Goal: Navigation & Orientation: Understand site structure

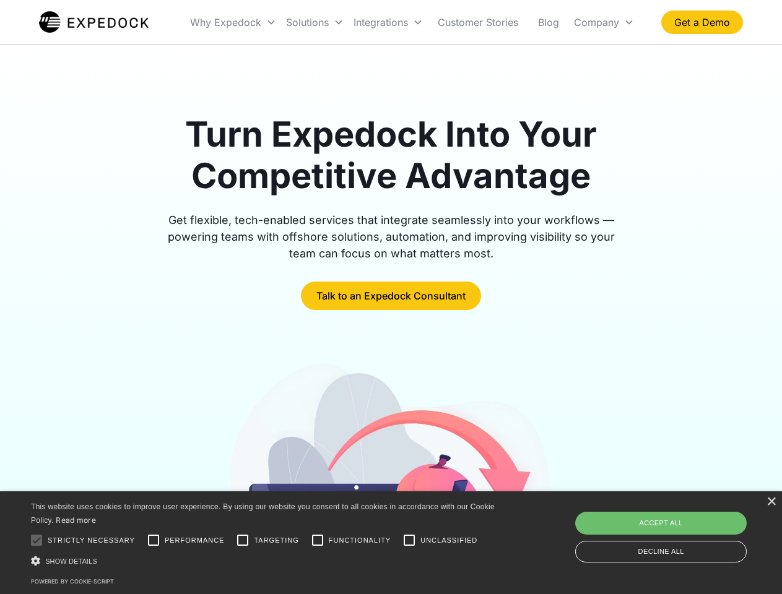
click at [412, 22] on div "Integrations" at bounding box center [387, 22] width 79 height 42
click at [233, 22] on div "Why Expedock" at bounding box center [225, 22] width 71 height 12
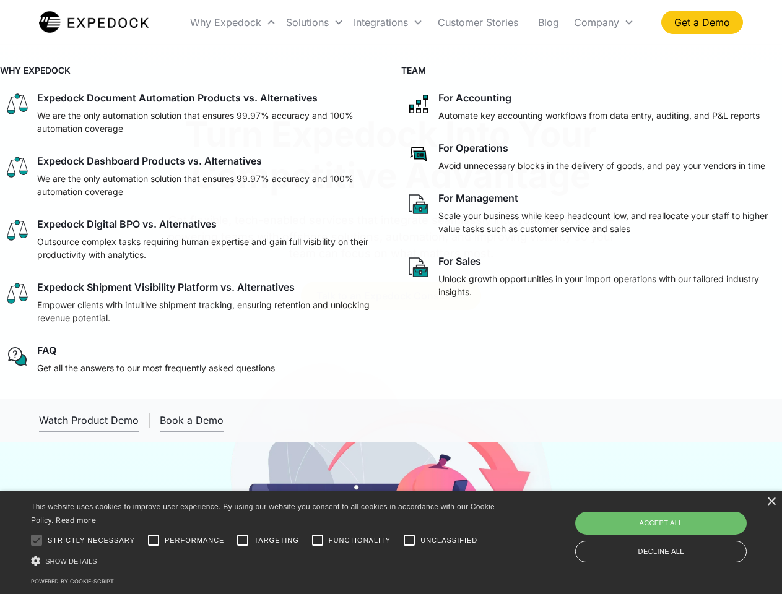
click at [314, 22] on div "Solutions" at bounding box center [307, 22] width 43 height 12
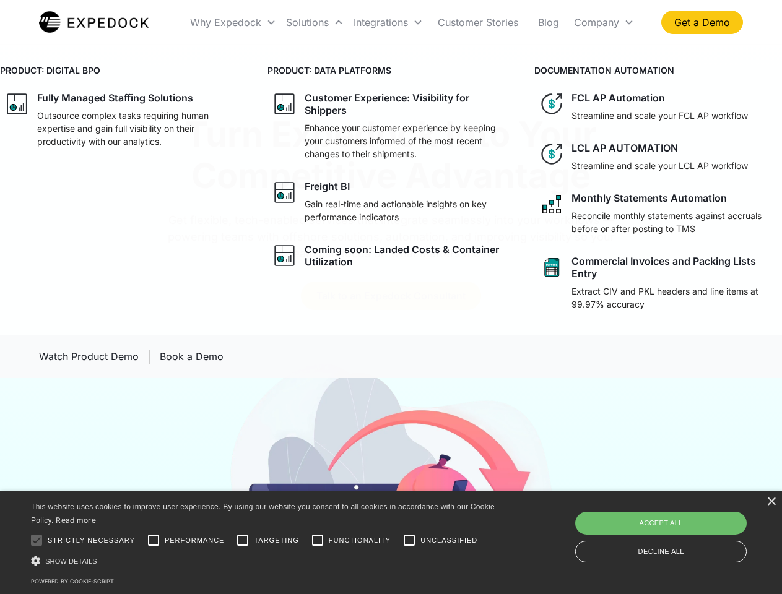
click at [388, 22] on div "Integrations" at bounding box center [380, 22] width 54 height 12
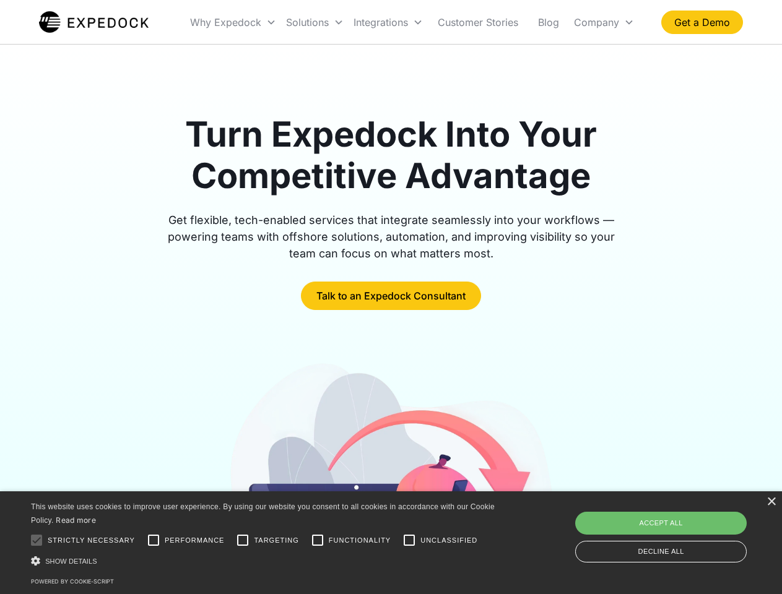
click at [603, 22] on div "Company" at bounding box center [596, 22] width 45 height 12
click at [37, 540] on div at bounding box center [36, 540] width 25 height 25
click at [153, 540] on input "Performance" at bounding box center [153, 540] width 25 height 25
checkbox input "true"
click at [243, 540] on input "Targeting" at bounding box center [242, 540] width 25 height 25
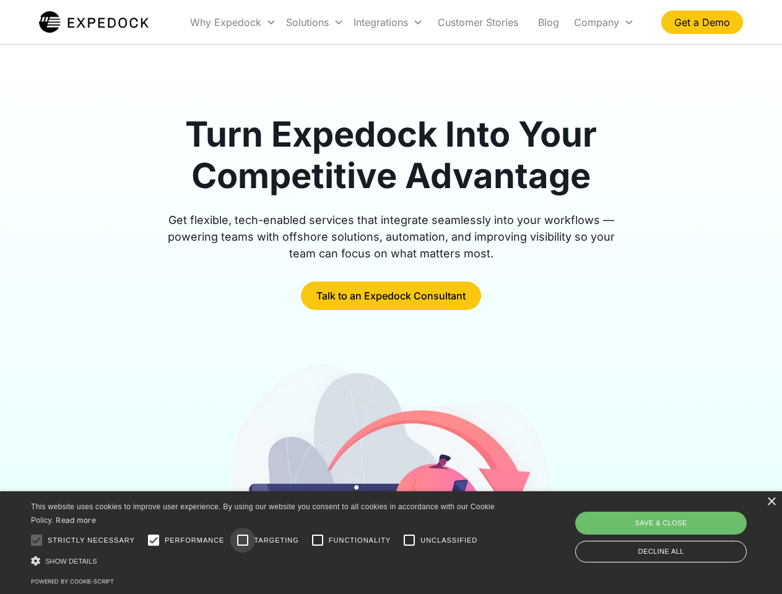
checkbox input "true"
click at [317, 540] on input "Functionality" at bounding box center [317, 540] width 25 height 25
checkbox input "true"
click at [409, 540] on input "Unclassified" at bounding box center [409, 540] width 25 height 25
checkbox input "true"
